Goal: Information Seeking & Learning: Understand process/instructions

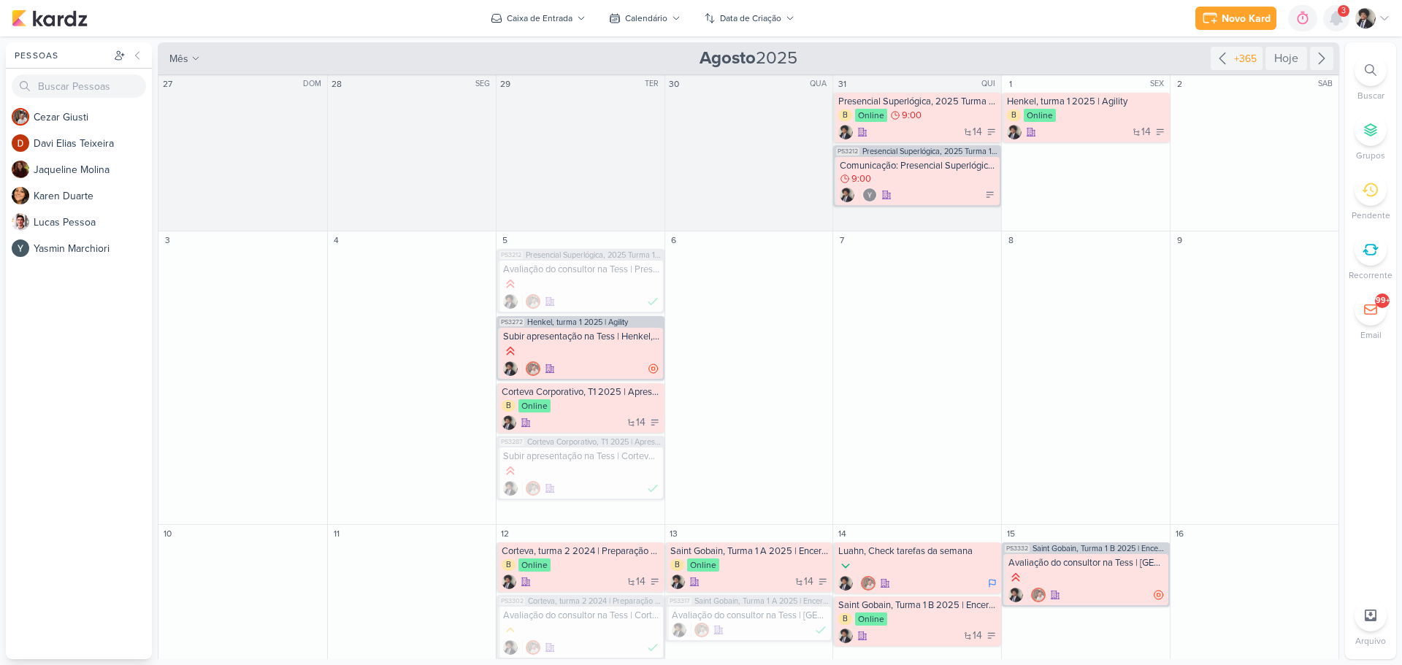
click at [1340, 21] on icon at bounding box center [1337, 18] width 12 height 13
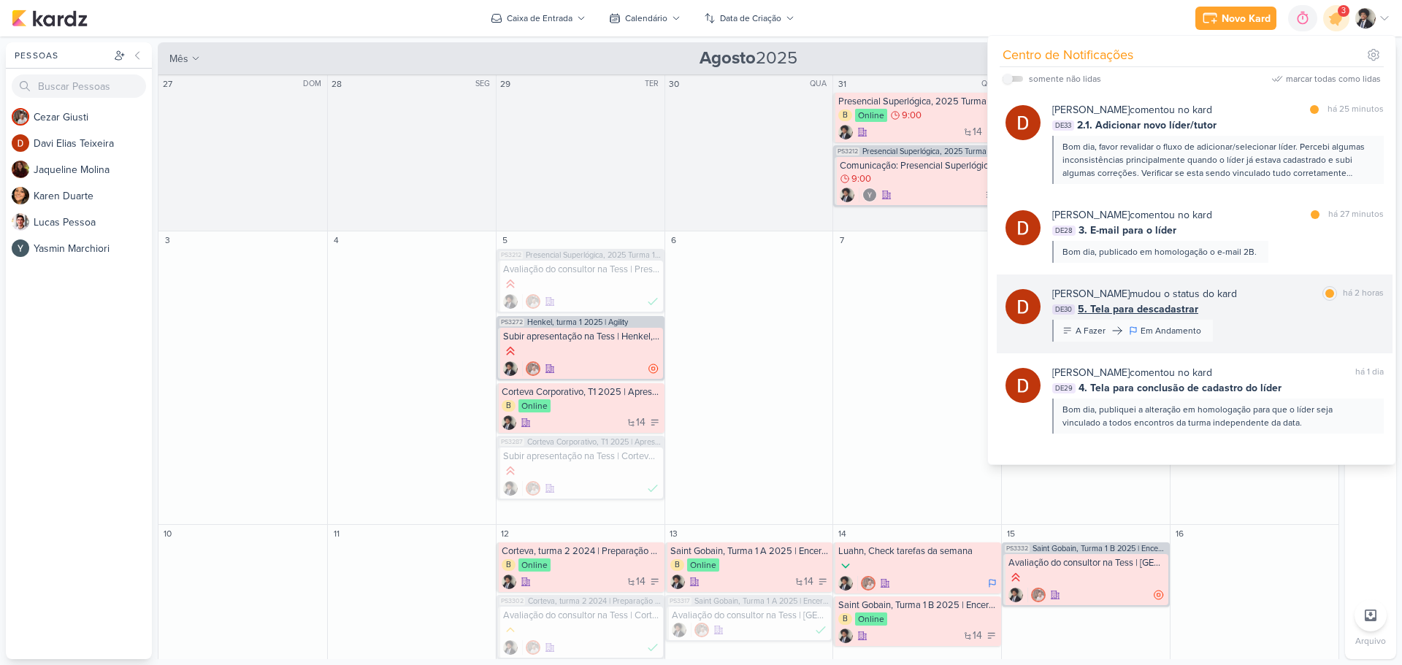
click at [1157, 310] on span "5. Tela para descadastrar" at bounding box center [1138, 309] width 121 height 15
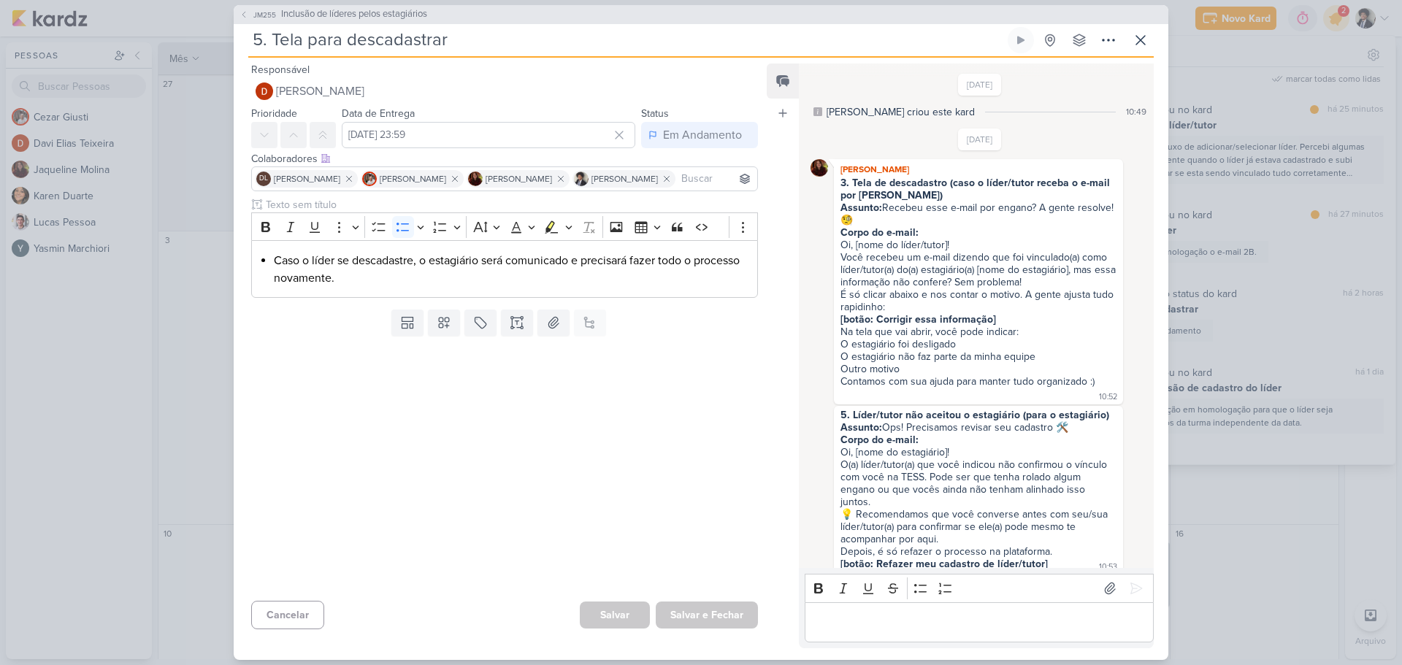
scroll to position [641, 0]
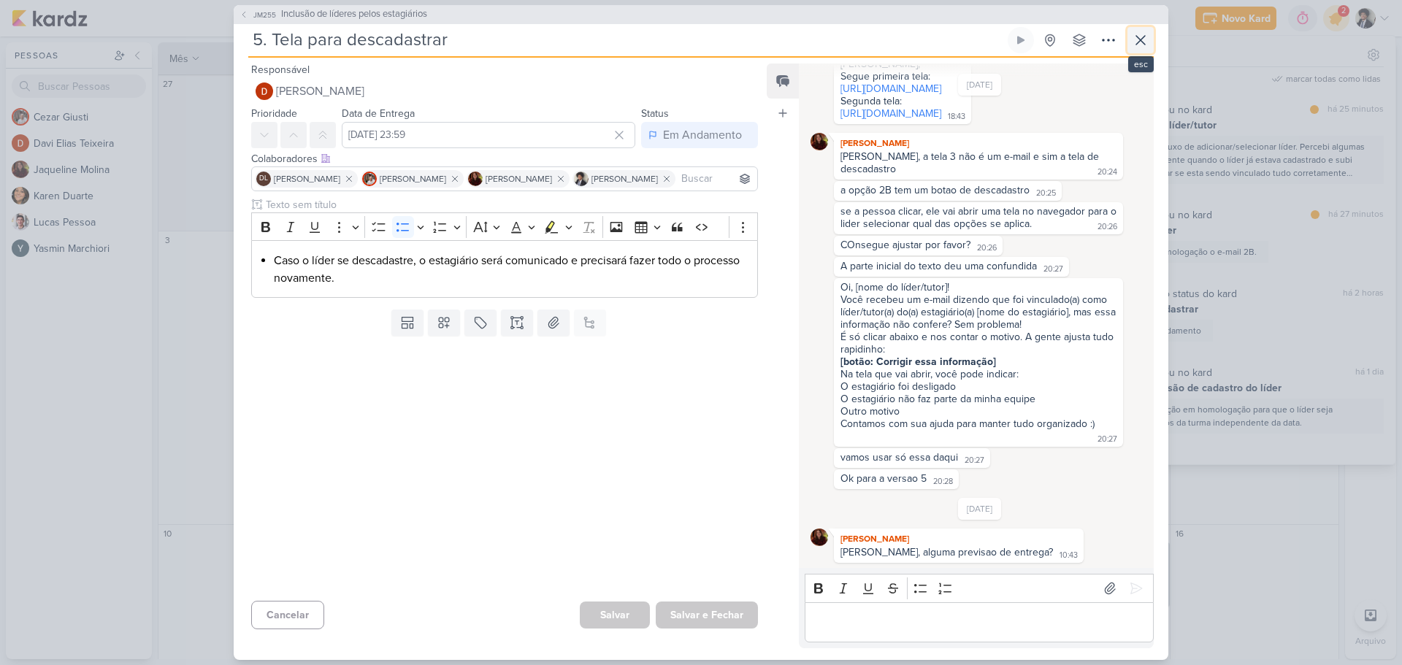
click at [1143, 39] on icon at bounding box center [1141, 40] width 18 height 18
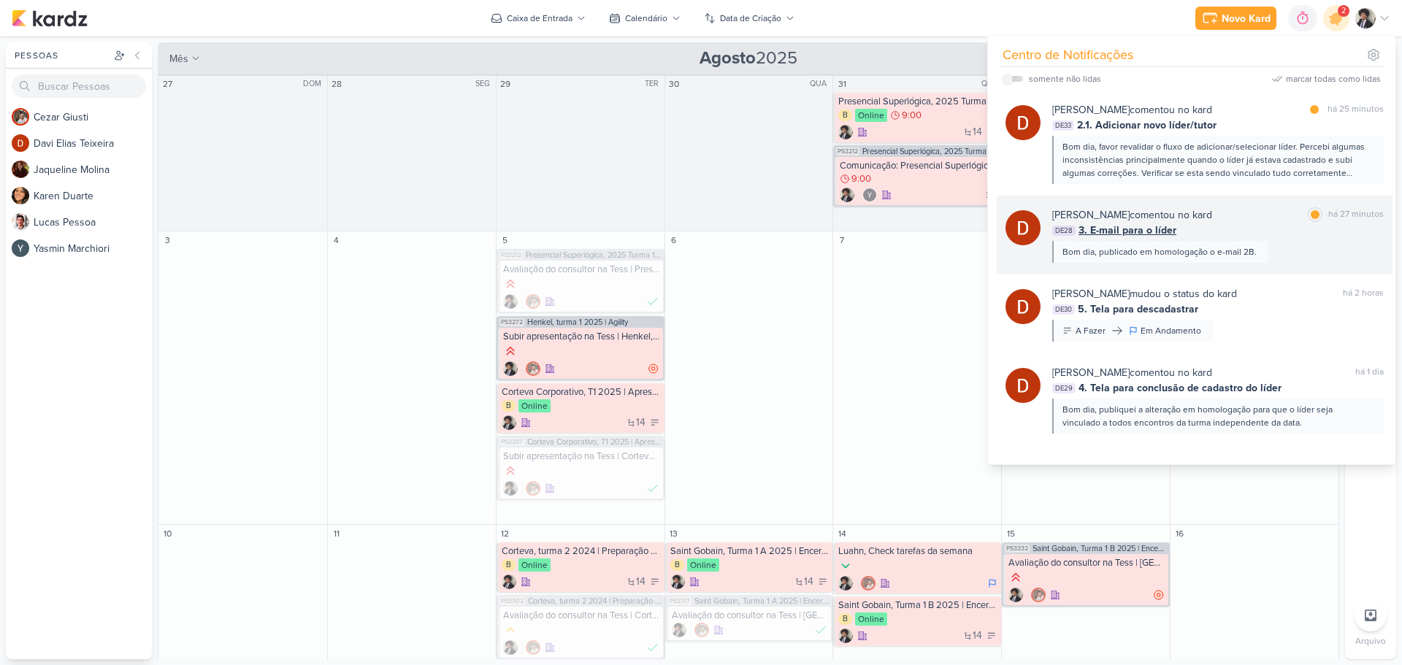
click at [1164, 223] on span "3. E-mail para o líder" at bounding box center [1128, 230] width 98 height 15
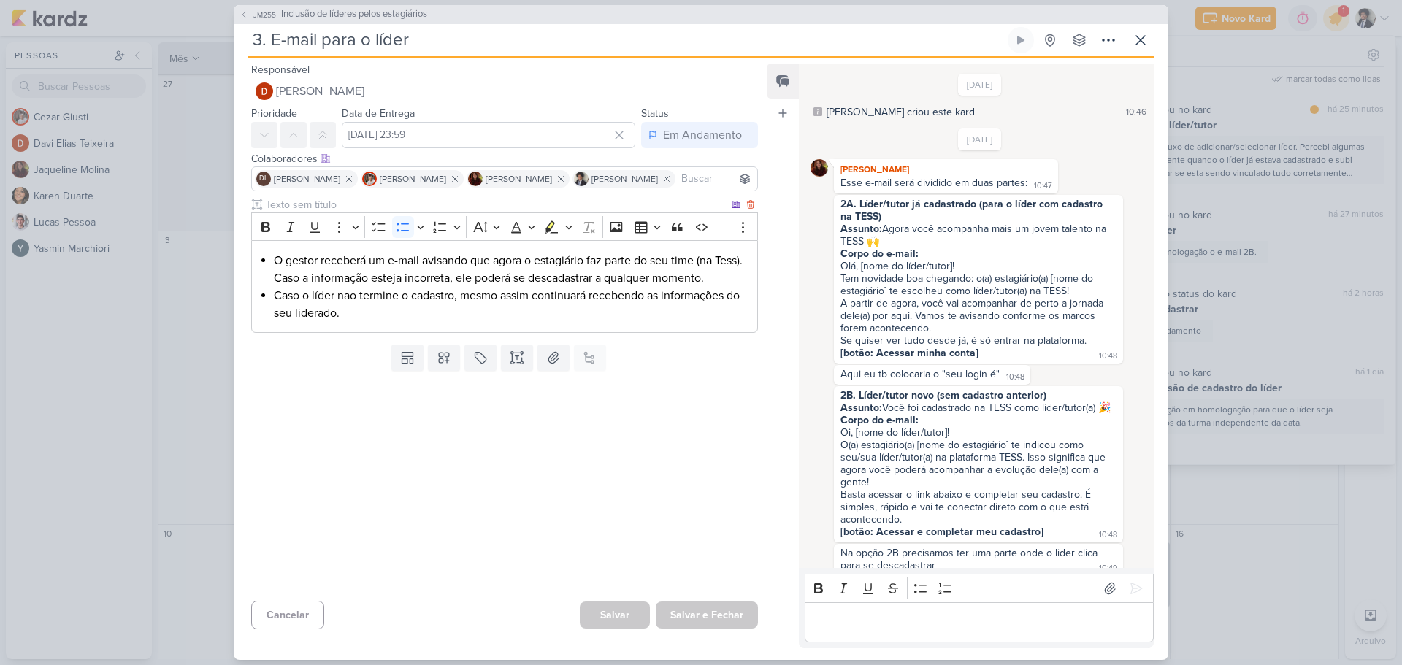
scroll to position [506, 0]
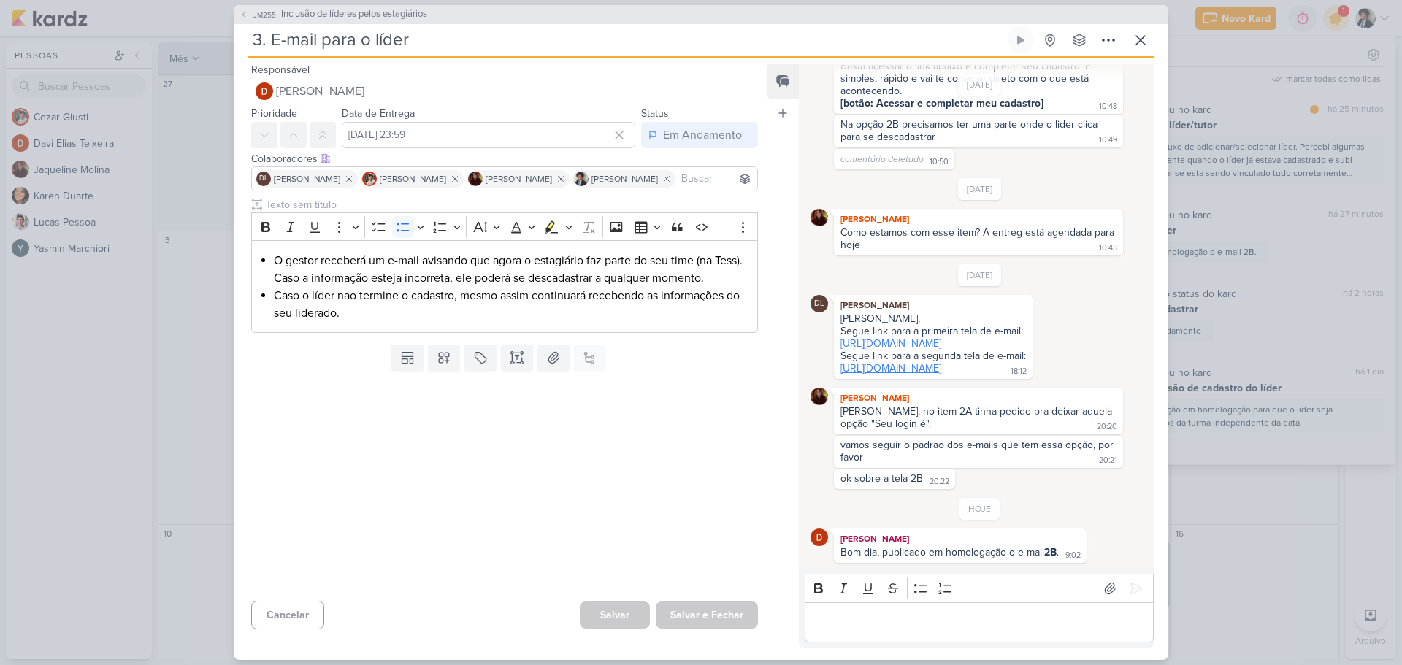
click at [941, 362] on link "[URL][DOMAIN_NAME]" at bounding box center [891, 368] width 101 height 12
click at [925, 337] on link "[URL][DOMAIN_NAME]" at bounding box center [891, 343] width 101 height 12
click at [939, 362] on link "[URL][DOMAIN_NAME]" at bounding box center [891, 368] width 101 height 12
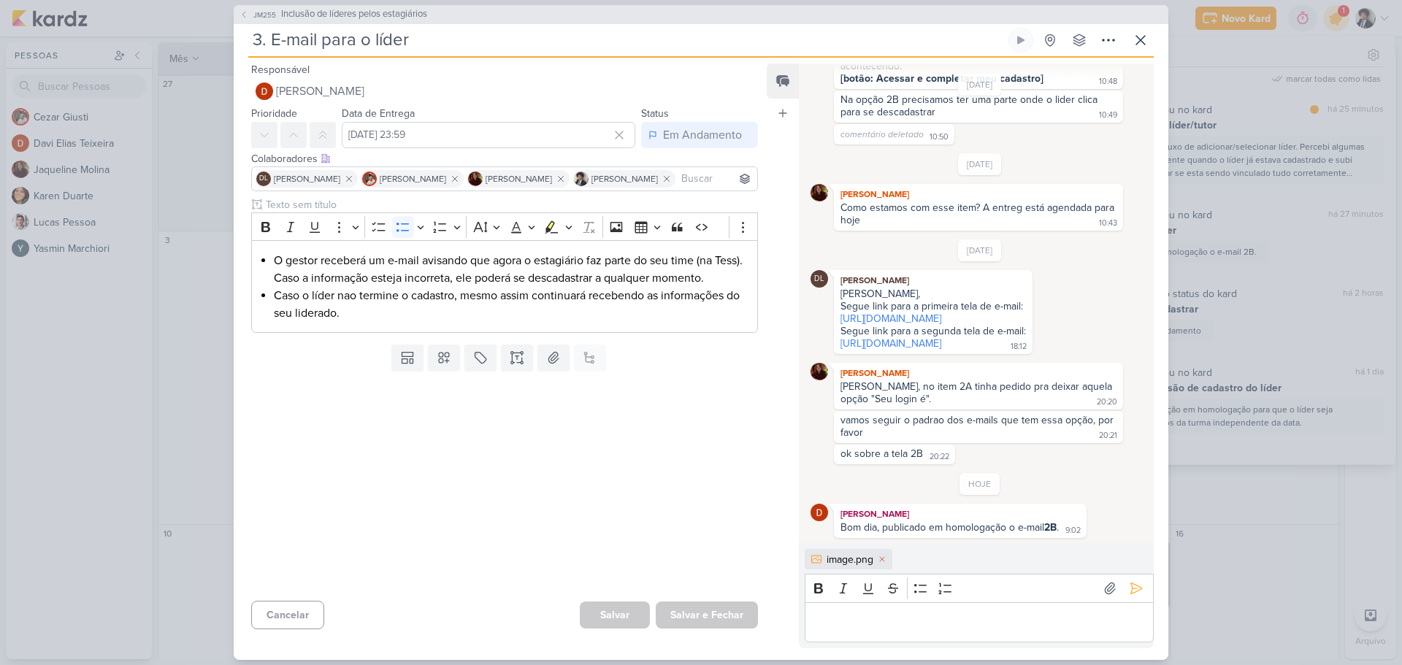
click at [891, 622] on p "Editor editing area: main" at bounding box center [979, 623] width 334 height 18
click at [368, 316] on li "Caso o líder nao termine o cadastro, mesmo assim continuará recebendo as inform…" at bounding box center [512, 304] width 476 height 35
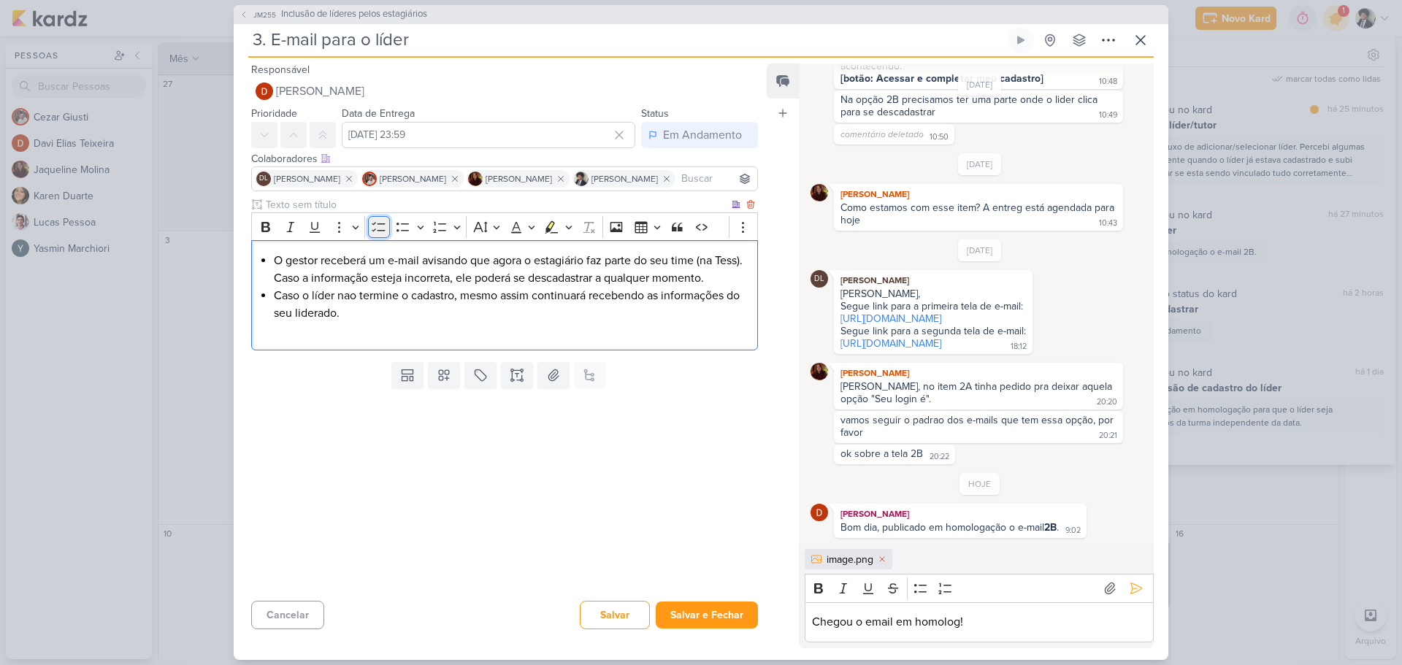
click at [381, 224] on icon "Editor toolbar" at bounding box center [378, 226] width 13 height 9
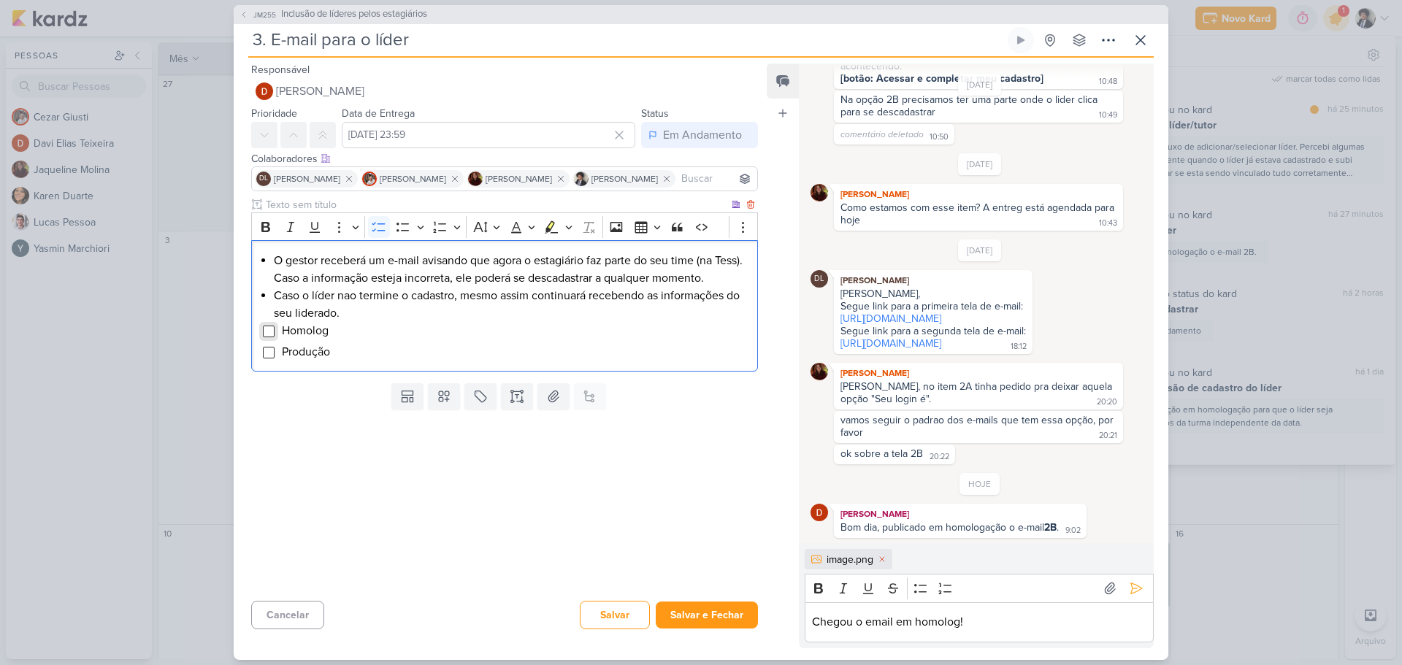
click at [268, 331] on input "Editor editing area: main" at bounding box center [269, 332] width 12 height 12
click at [1139, 587] on button at bounding box center [1136, 588] width 23 height 23
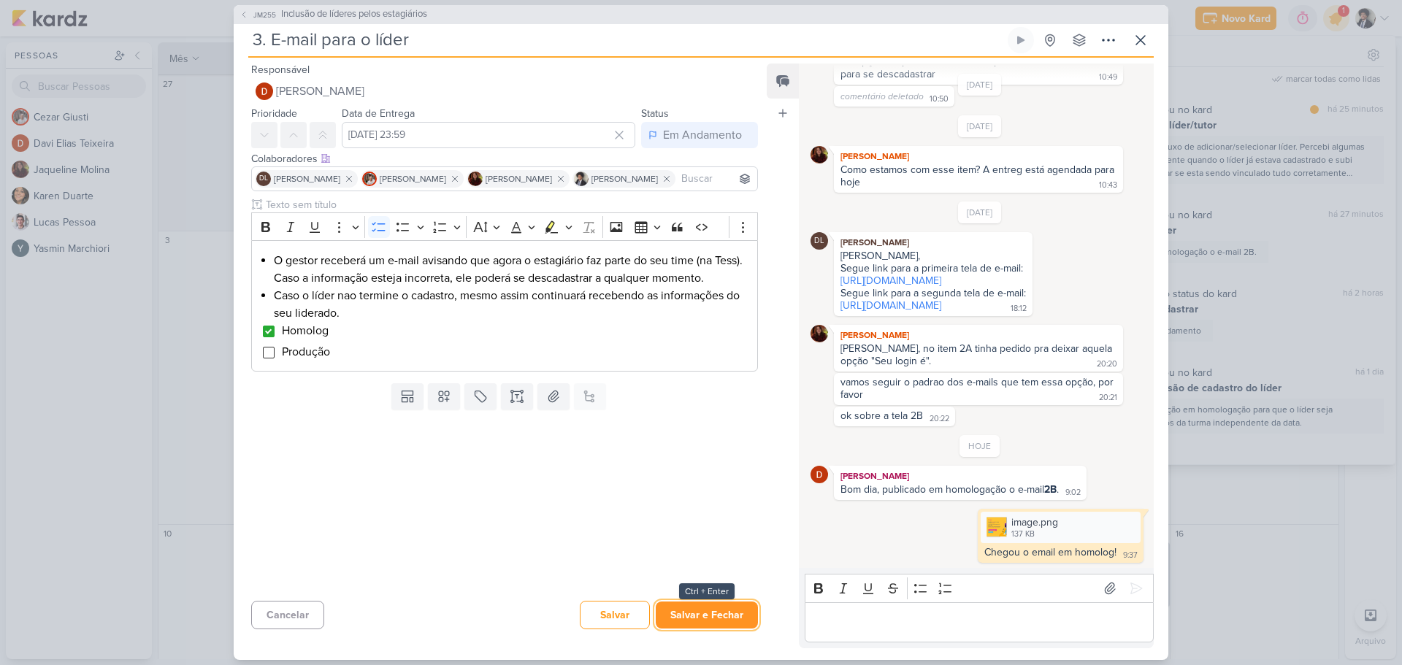
click at [736, 615] on button "Salvar e Fechar" at bounding box center [707, 615] width 102 height 27
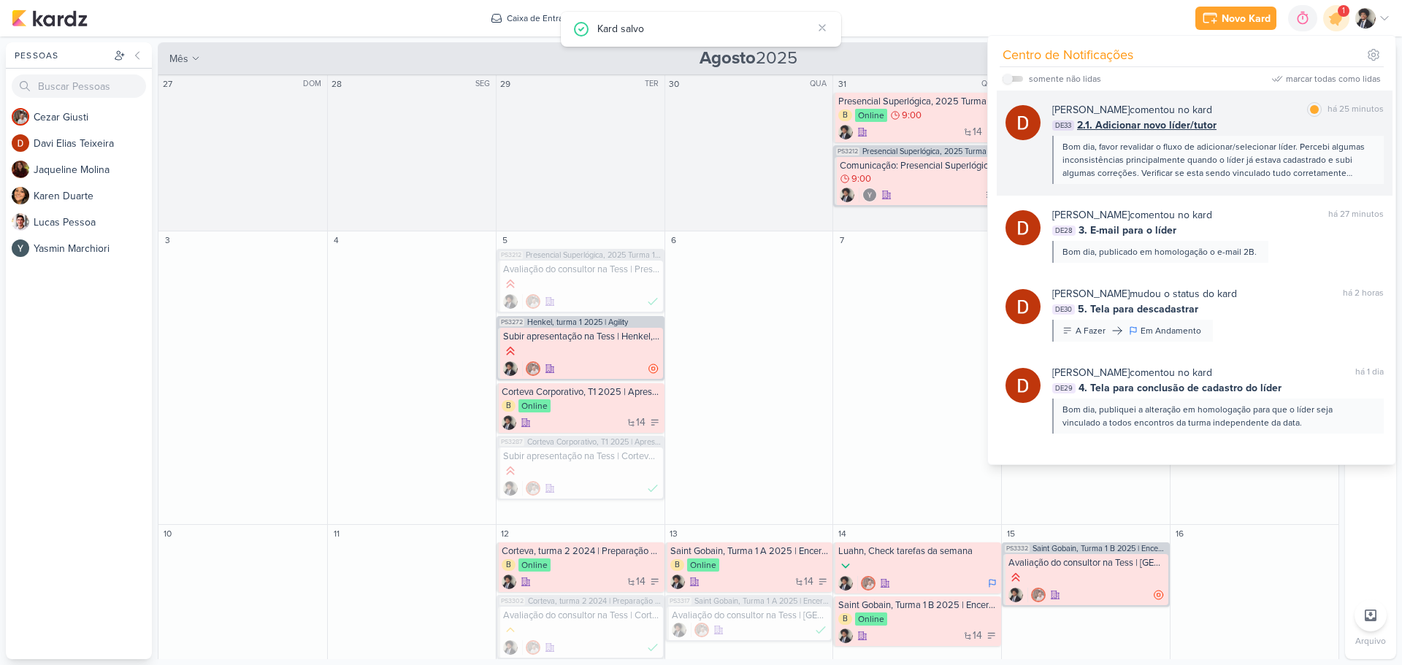
click at [1160, 115] on div "[PERSON_NAME] comentou no kard" at bounding box center [1133, 109] width 160 height 15
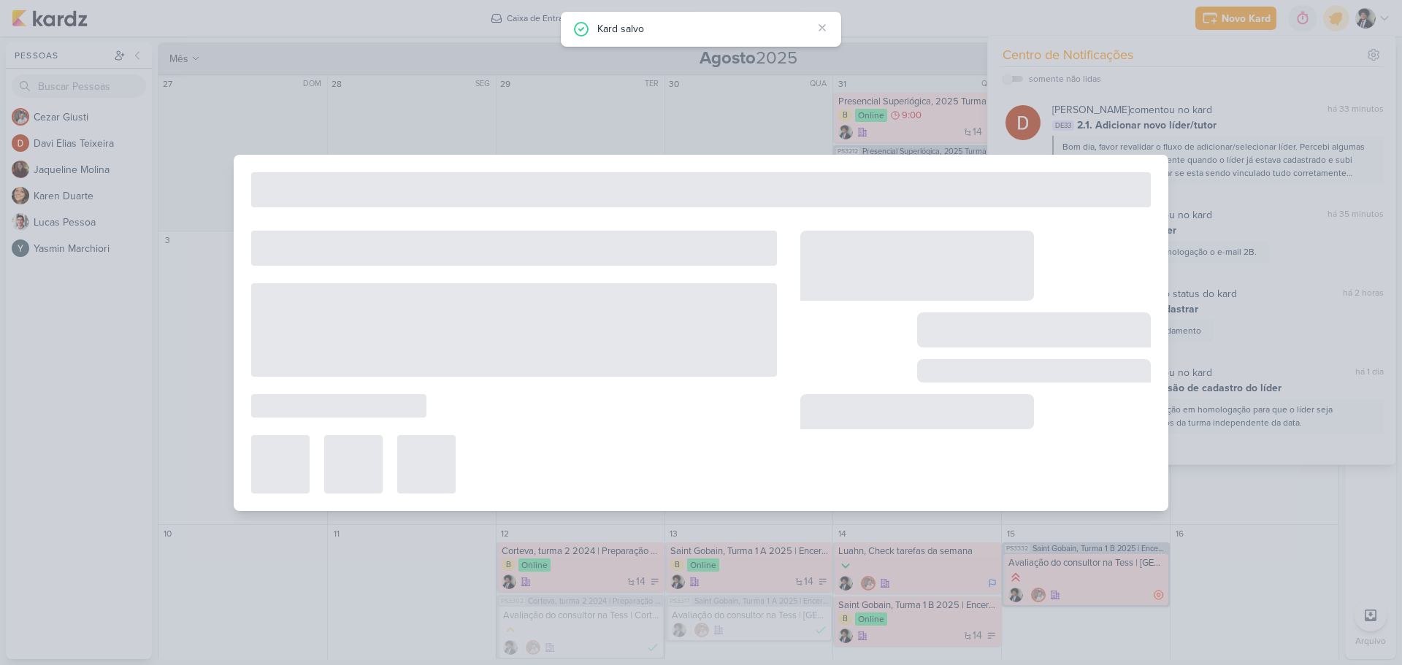
type input "2.1. Adicionar novo líder/tutor"
type input "[DATE] 23:59"
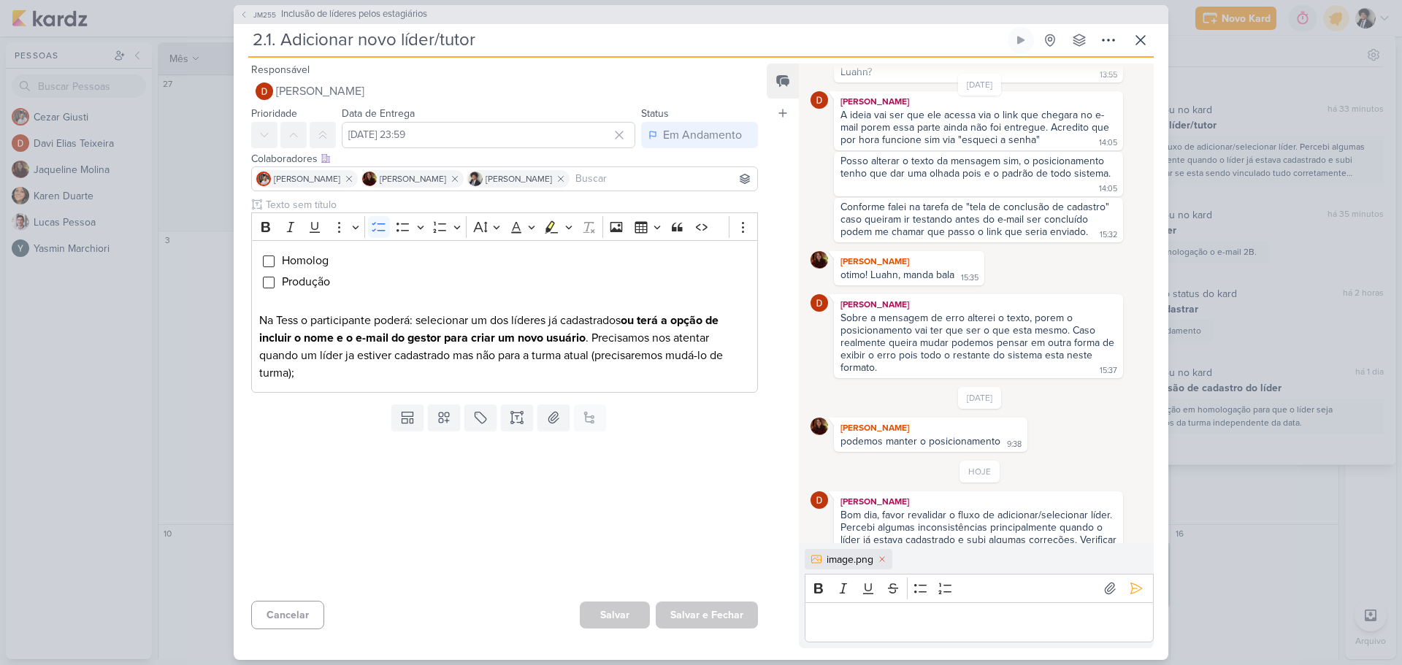
scroll to position [626, 0]
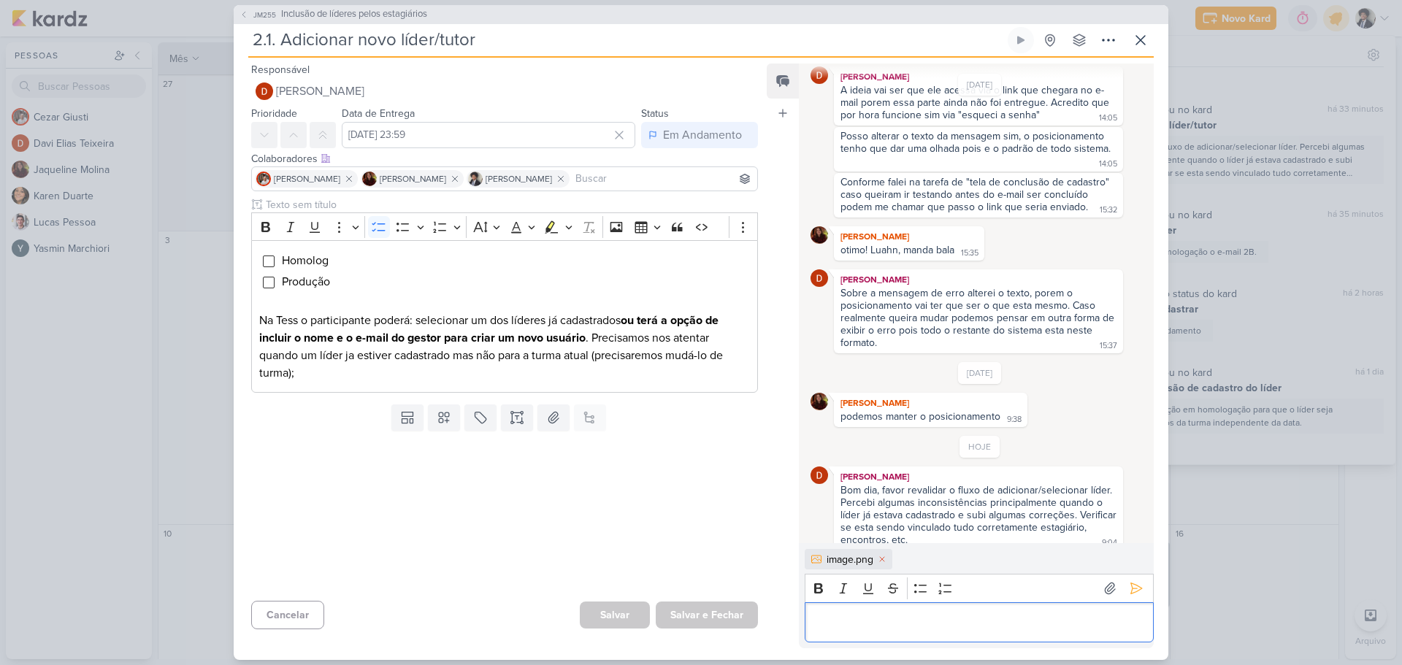
click at [874, 625] on p "Editor editing area: main" at bounding box center [979, 623] width 334 height 18
click at [1044, 621] on p "Vinculei o Líder Davi Token com o estag [PERSON_NAME]" at bounding box center [979, 623] width 334 height 18
click at [1091, 619] on p "Vinculei o Líder Davi Token com o estag [PERSON_NAME]" at bounding box center [979, 623] width 334 height 18
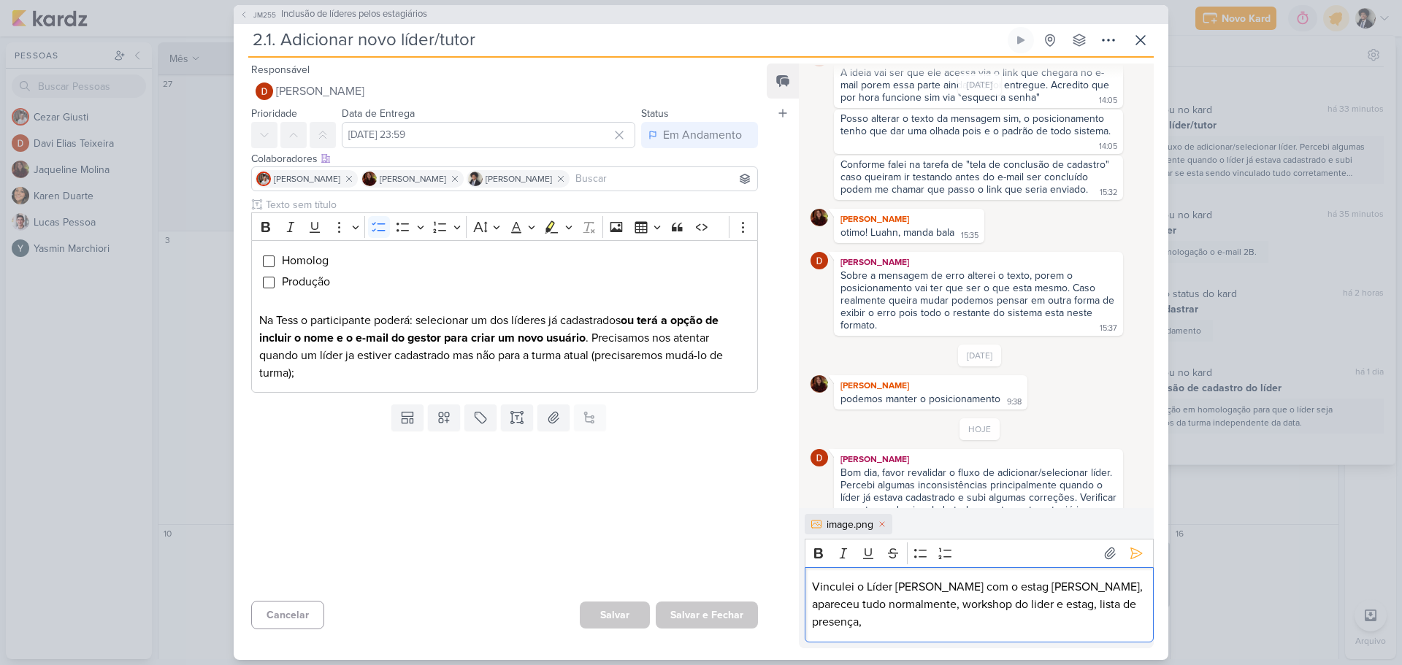
scroll to position [661, 0]
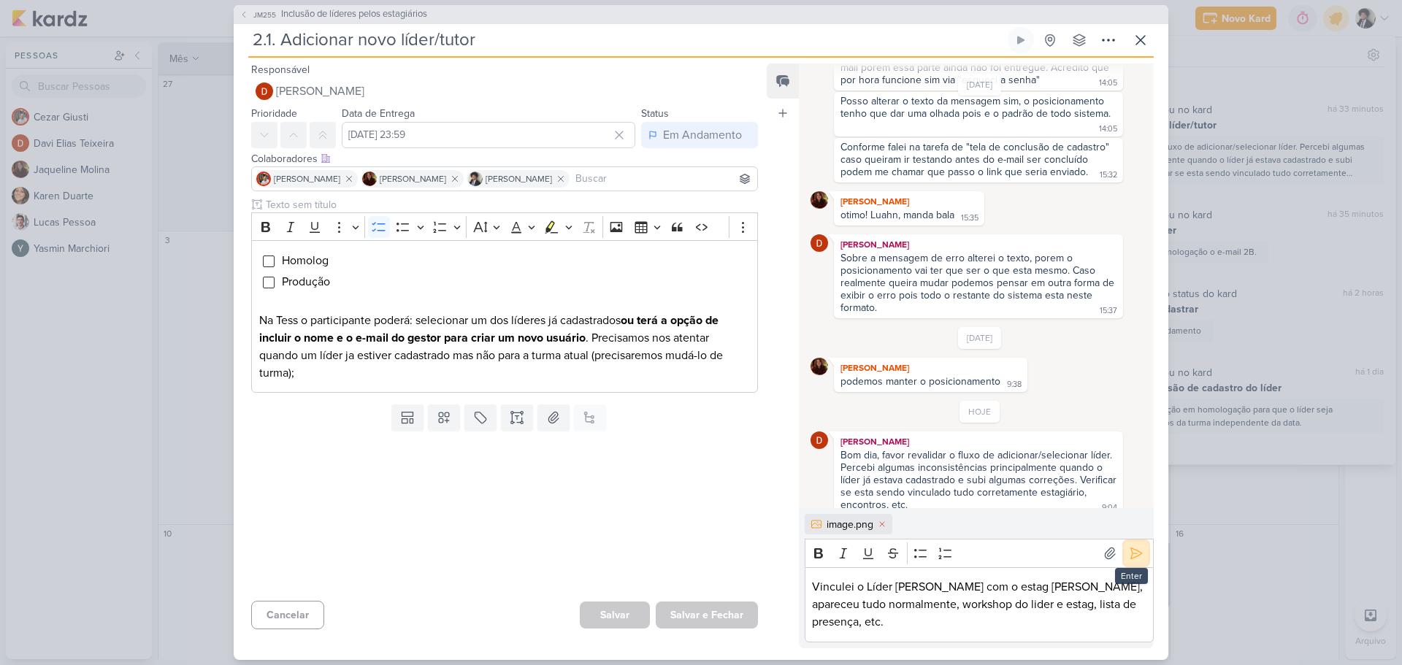
click at [1134, 546] on icon at bounding box center [1136, 553] width 15 height 15
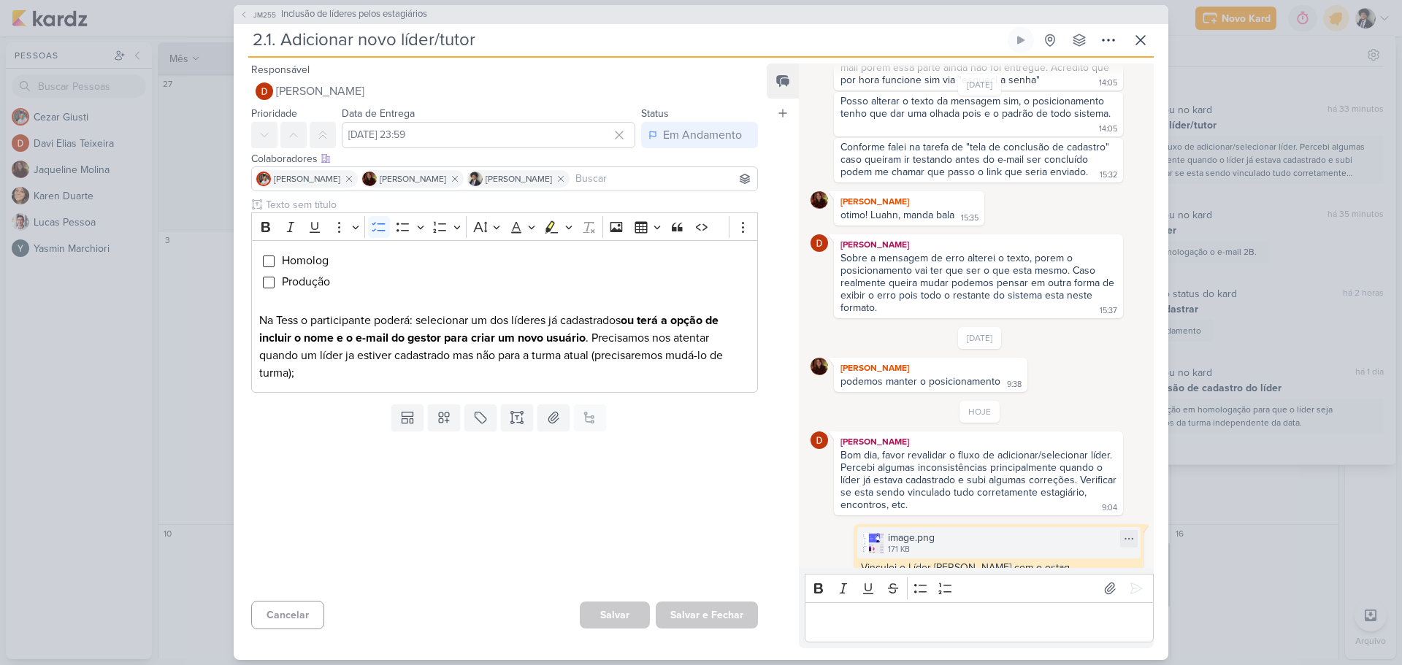
scroll to position [690, 0]
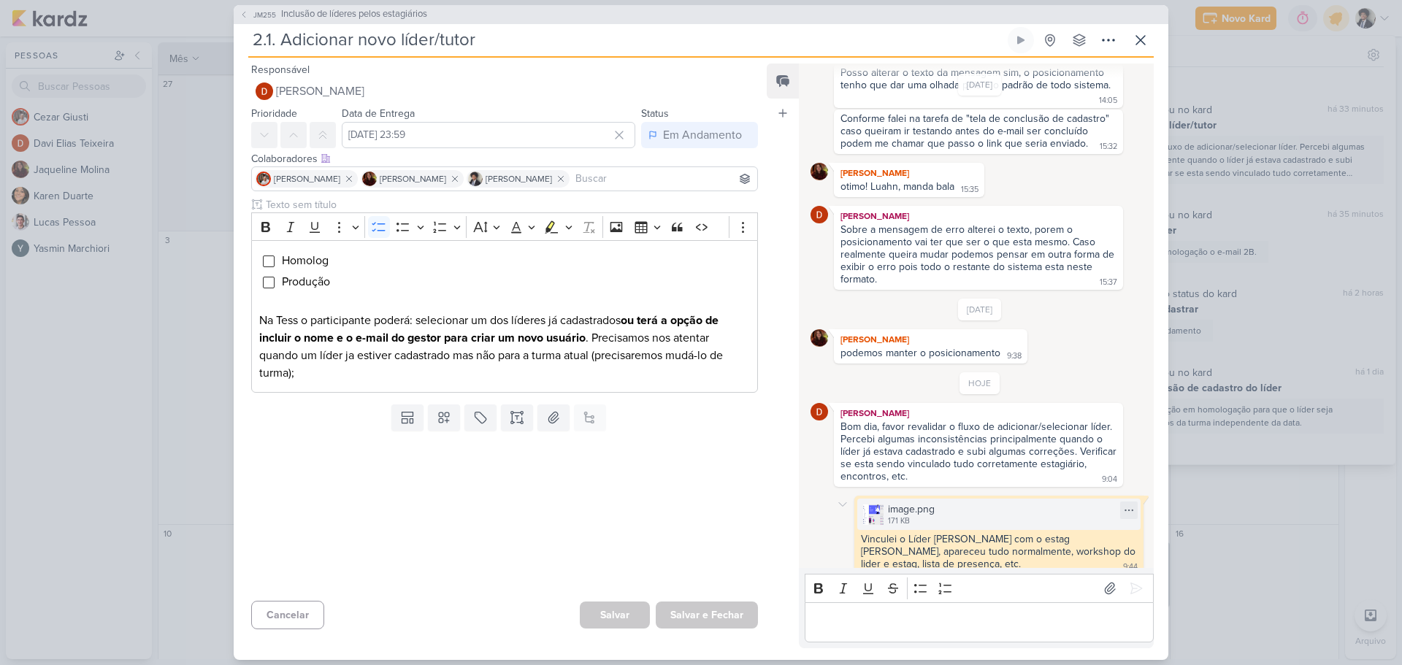
click at [908, 502] on div "image.png" at bounding box center [911, 509] width 47 height 15
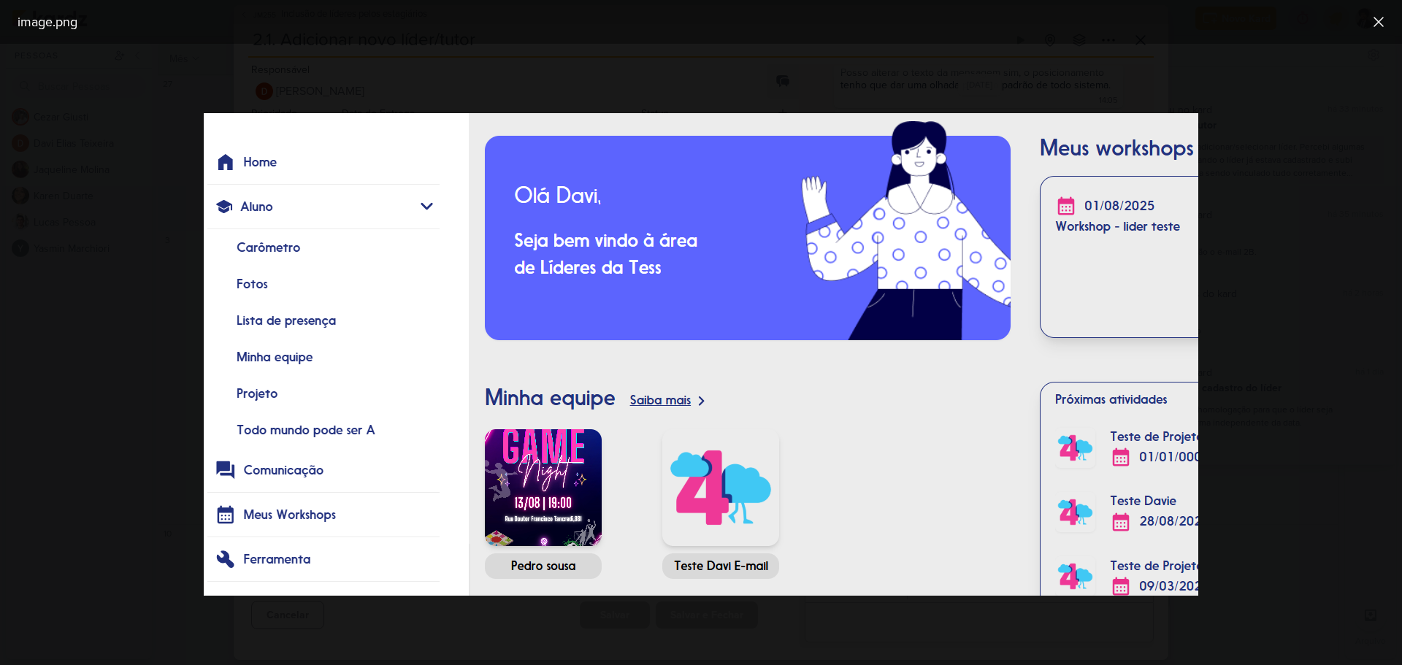
click at [881, 634] on div at bounding box center [701, 355] width 1402 height 622
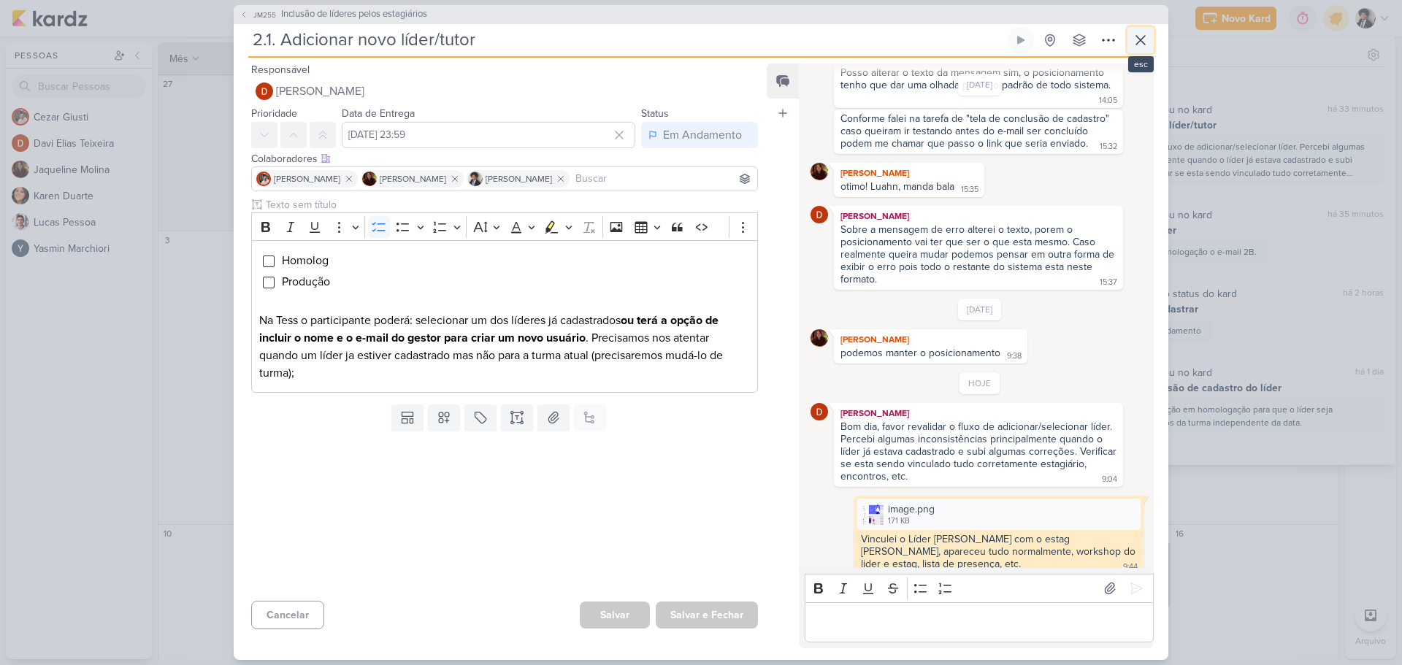
click at [1150, 36] on button at bounding box center [1141, 40] width 26 height 26
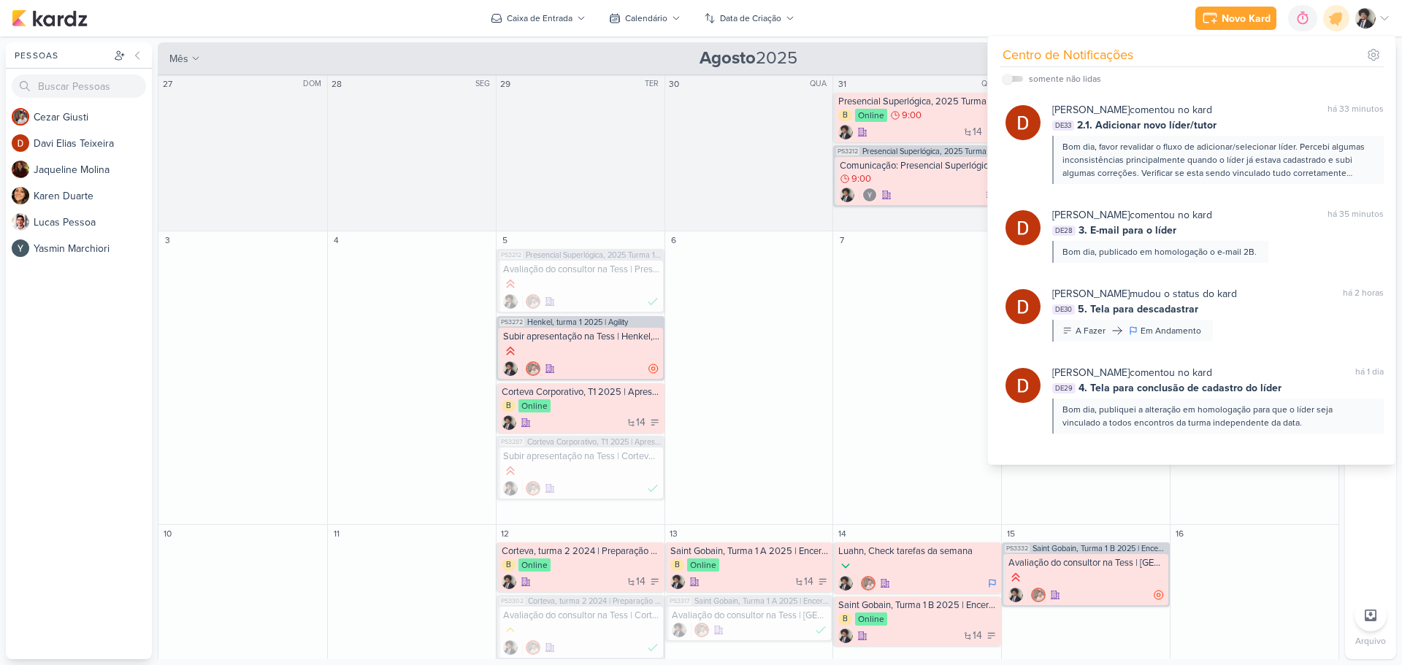
click at [989, 19] on div "Novo Kard Ctrl + k 0h0m Sessão desligada... Hoje 0h0m Semana 0h0m Mês 0h0m" at bounding box center [701, 18] width 1379 height 37
